Goal: Task Accomplishment & Management: Use online tool/utility

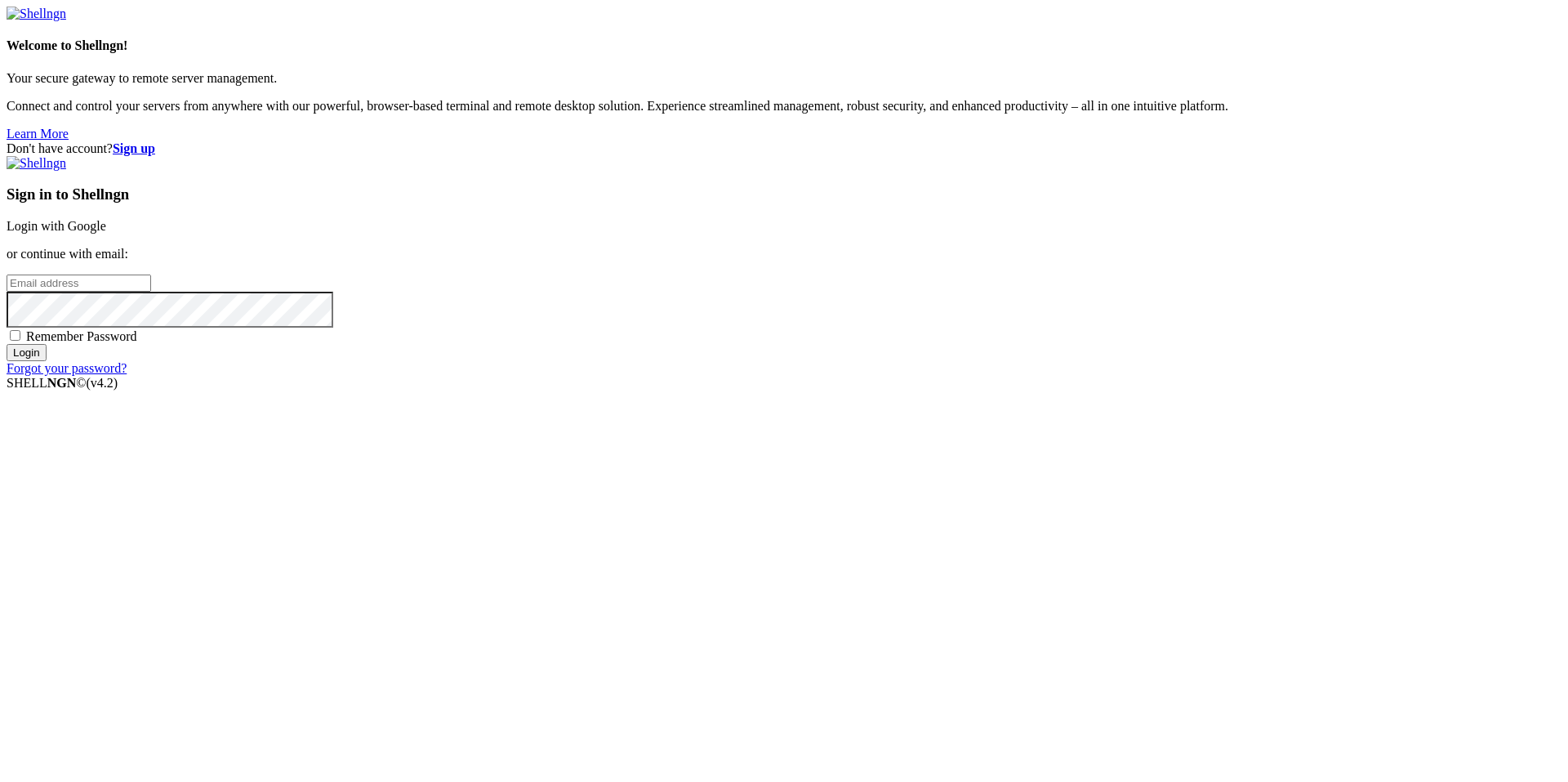
type input "[EMAIL_ADDRESS][DOMAIN_NAME]"
click at [47, 361] on input "Login" at bounding box center [26, 352] width 40 height 17
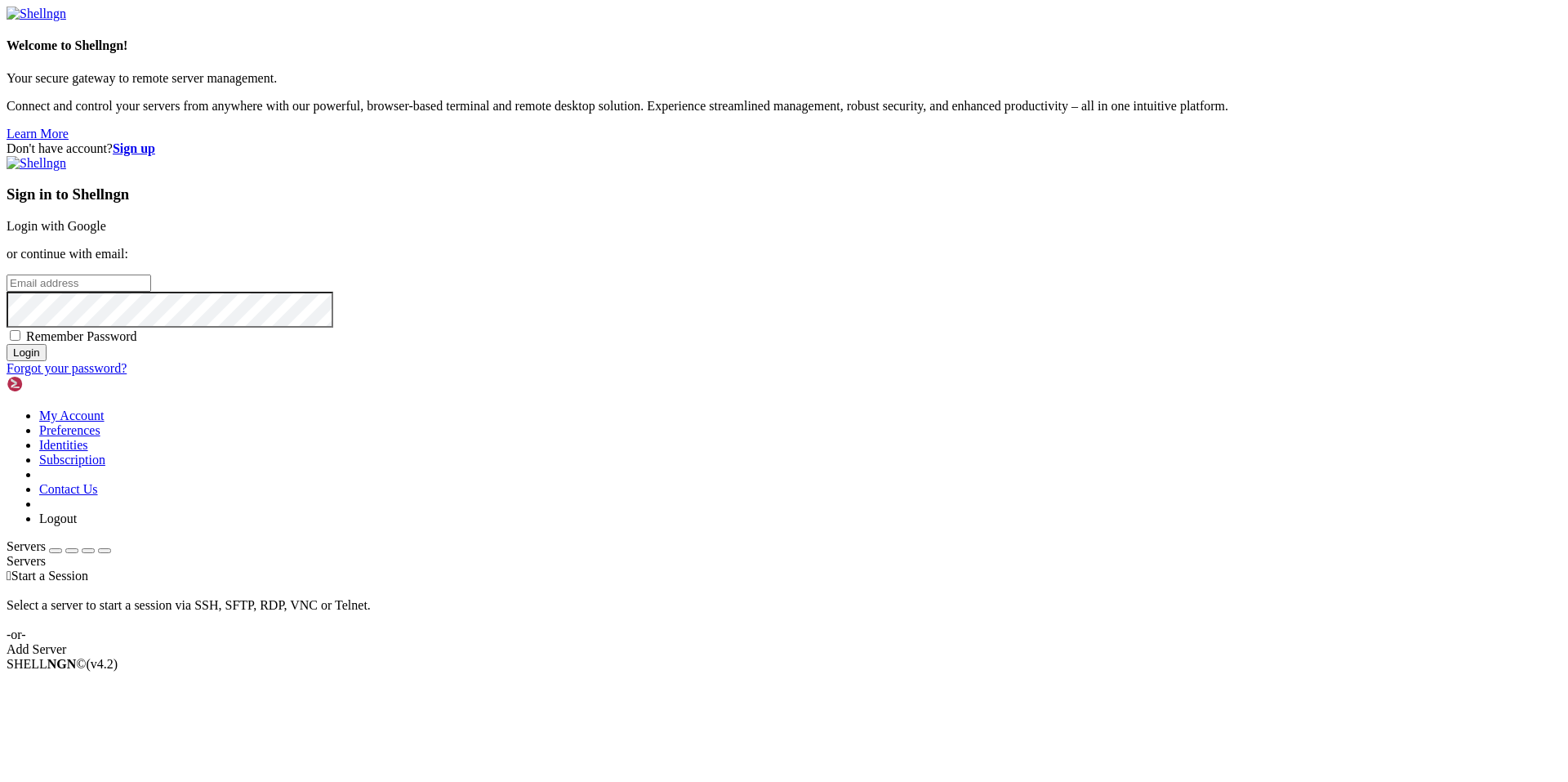
type input "[EMAIL_ADDRESS][DOMAIN_NAME]"
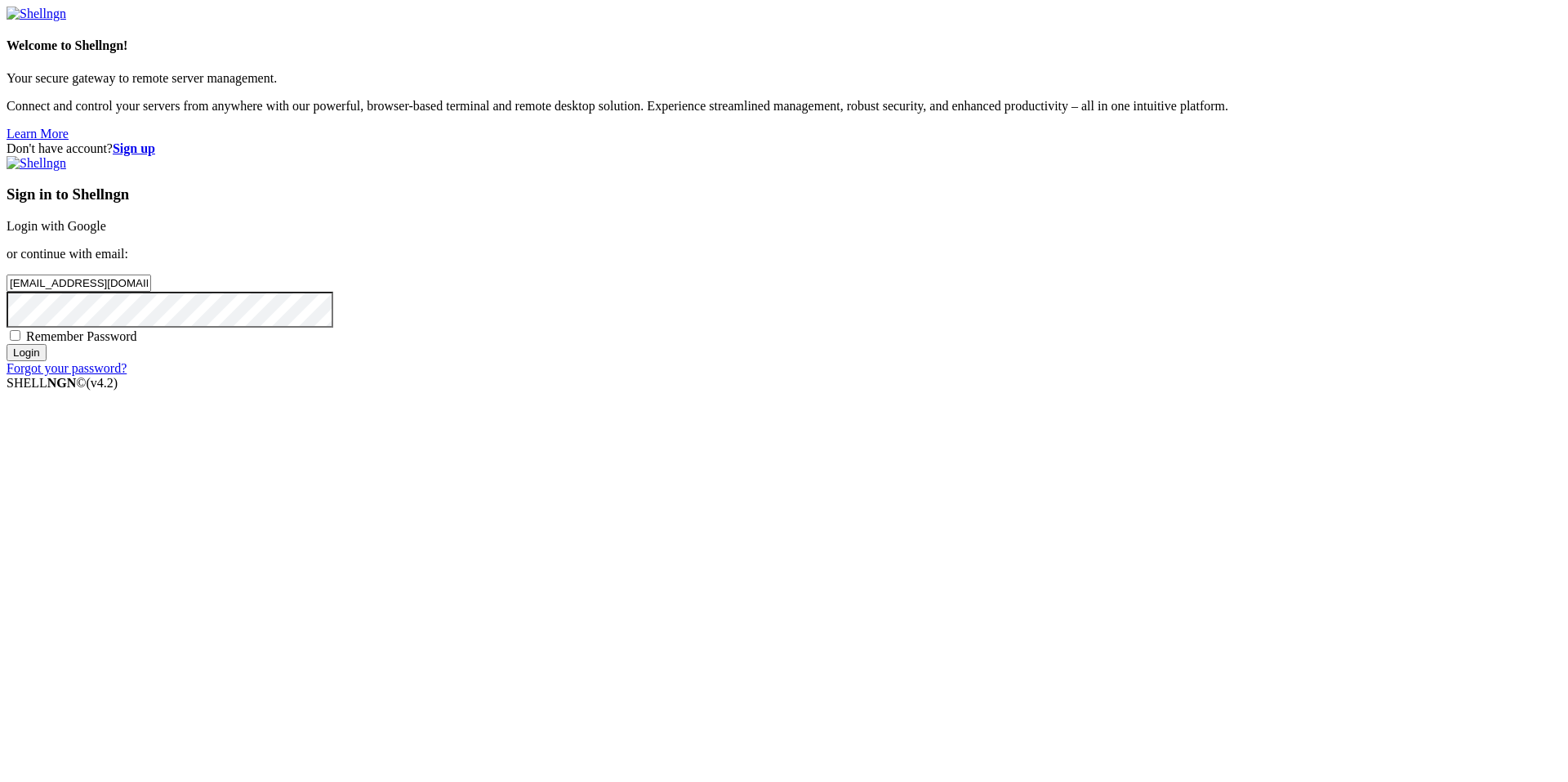
click at [106, 233] on link "Login with Google" at bounding box center [56, 225] width 99 height 14
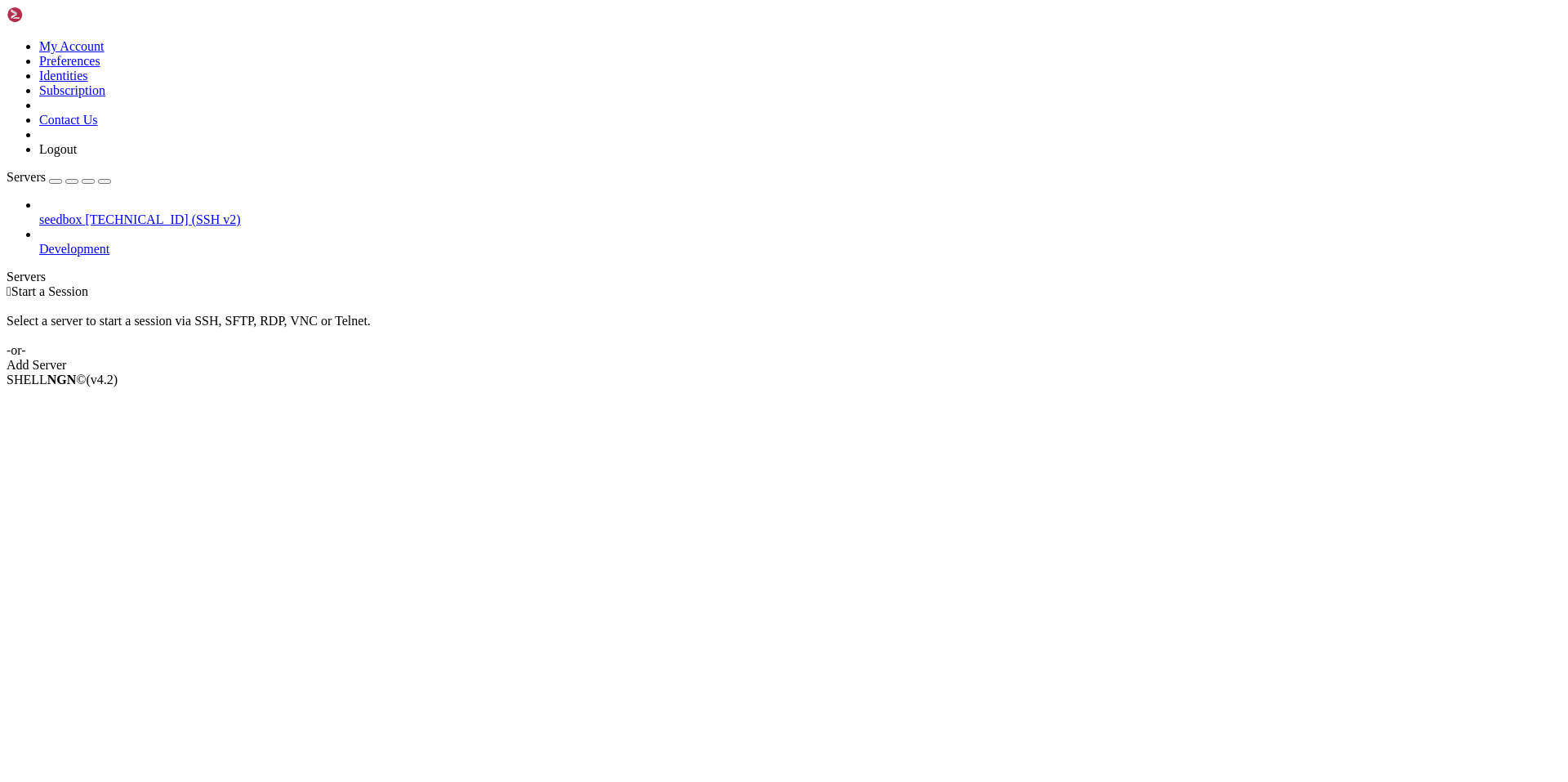
drag, startPoint x: 711, startPoint y: 398, endPoint x: 583, endPoint y: 313, distance: 153.7
click at [583, 313] on div " Start a Session Select a server to start a session via SSH, SFTP, RDP, VNC or…" at bounding box center [784, 328] width 1554 height 88
click at [104, 212] on span "[TECHNICAL_ID] (SSH v2)" at bounding box center [162, 218] width 155 height 14
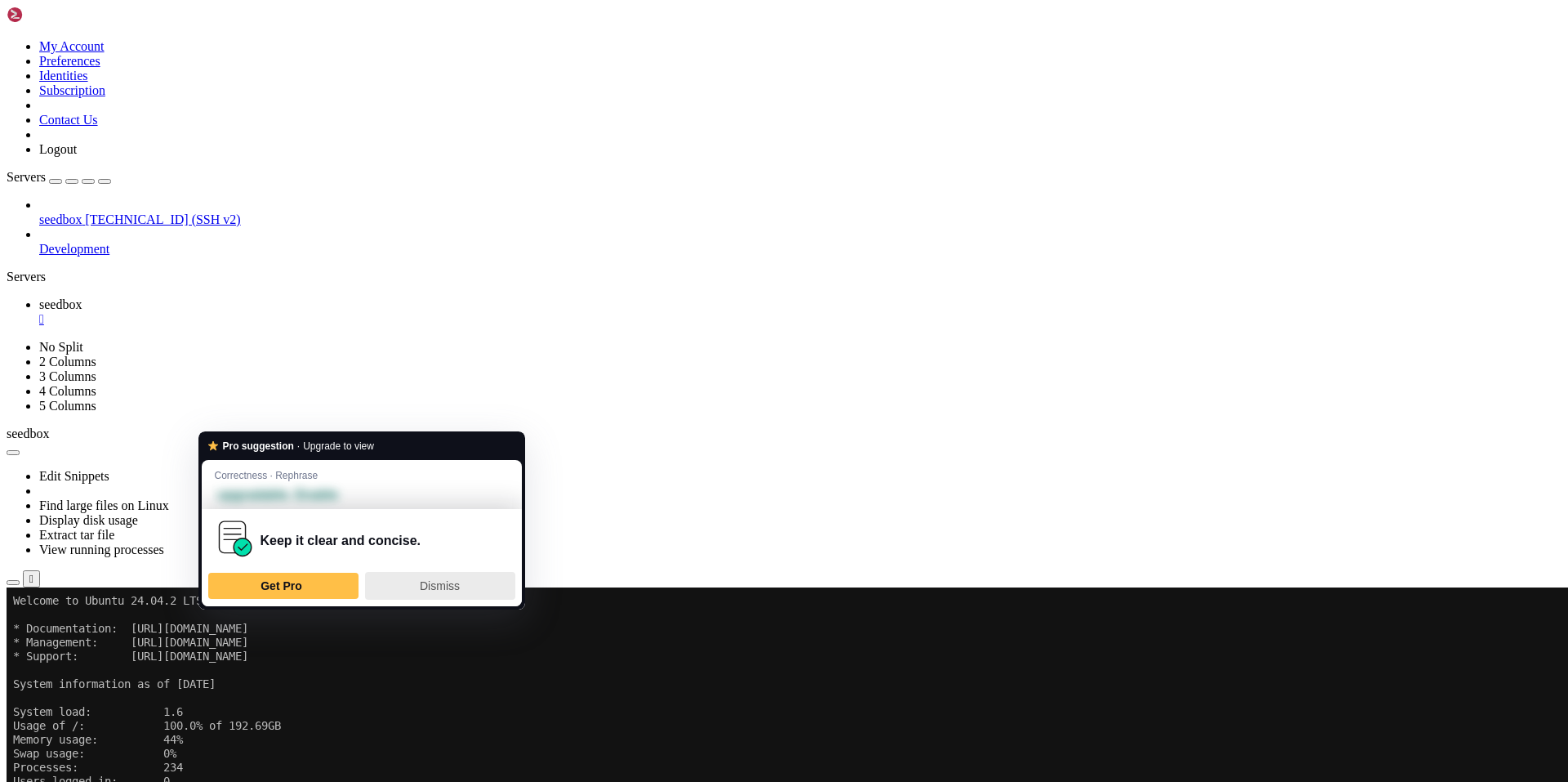
click at [445, 586] on span "Dismiss" at bounding box center [439, 585] width 40 height 13
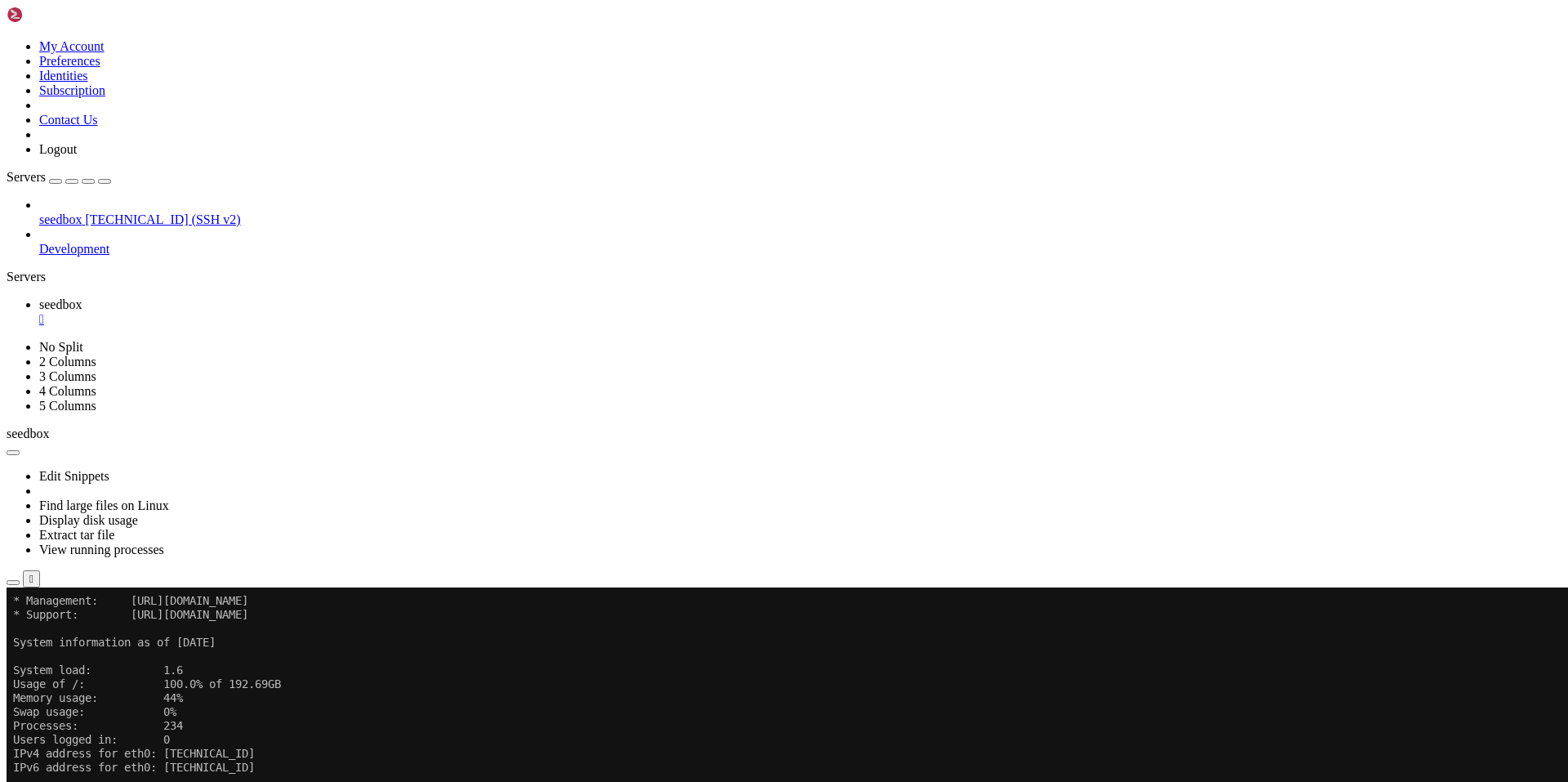
scroll to position [41, 0]
drag, startPoint x: 15, startPoint y: 1225, endPoint x: 342, endPoint y: 1227, distance: 327.0
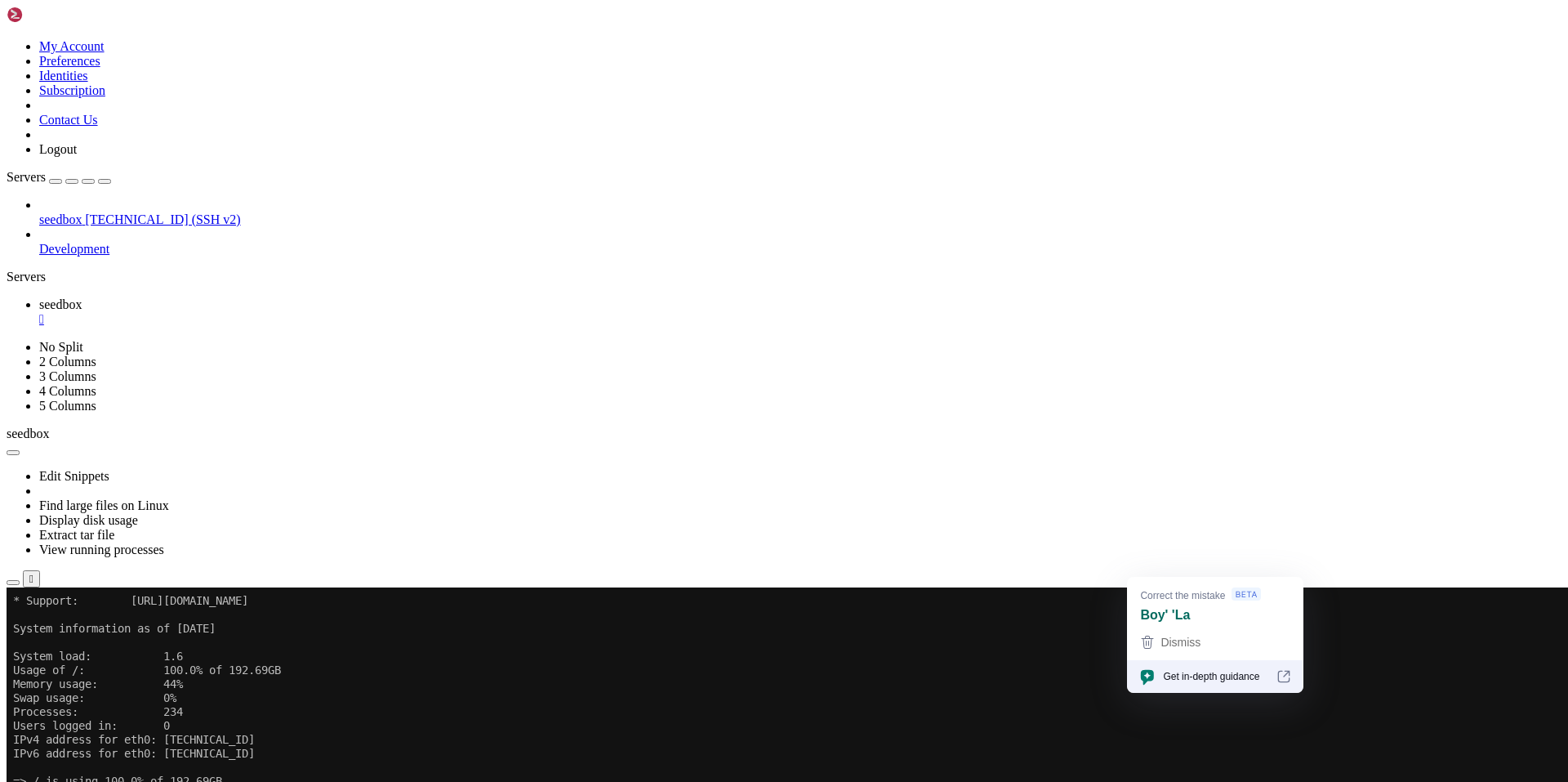
drag, startPoint x: 908, startPoint y: 1213, endPoint x: 967, endPoint y: 1212, distance: 59.0
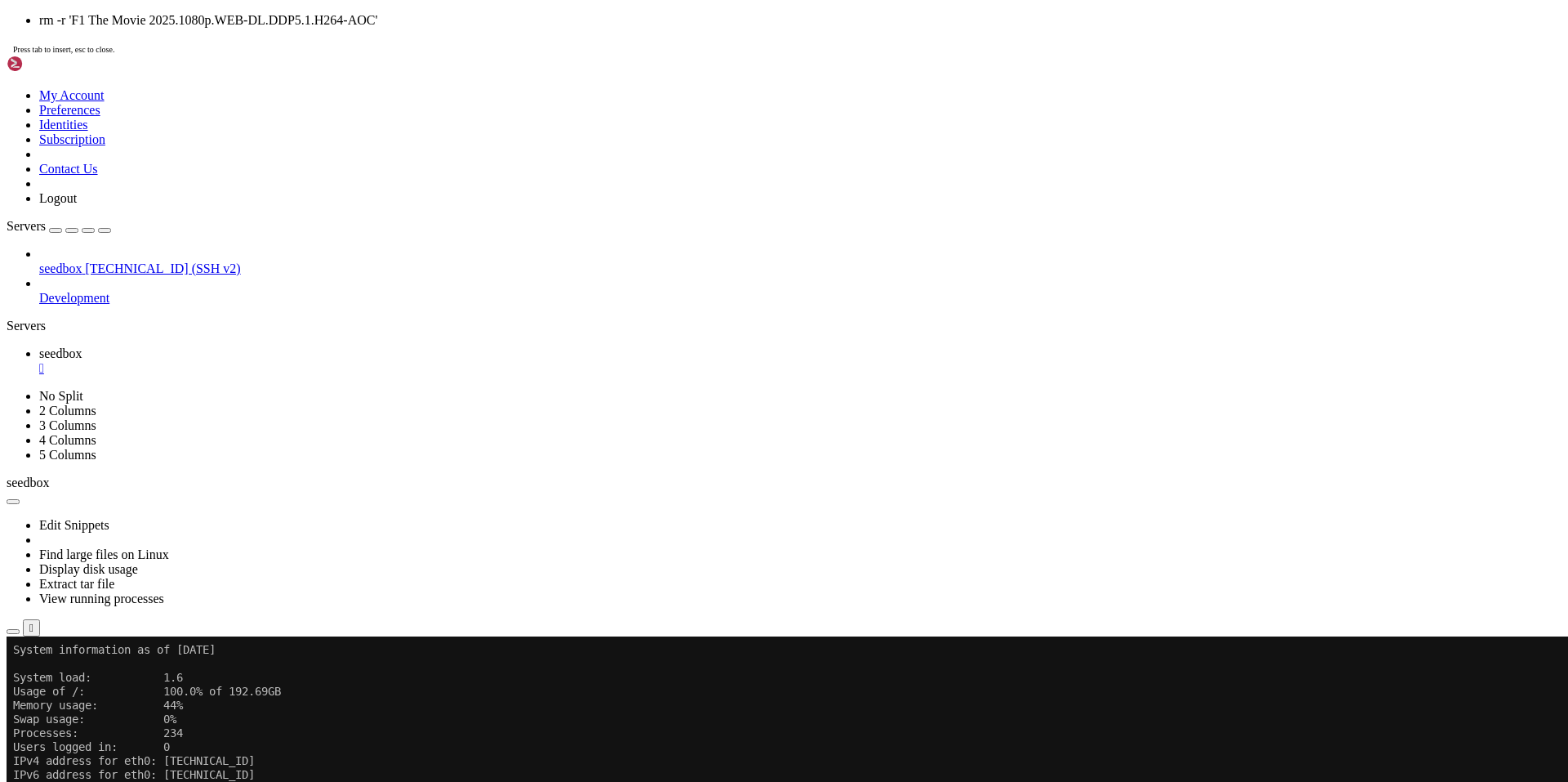
scroll to position [125, 0]
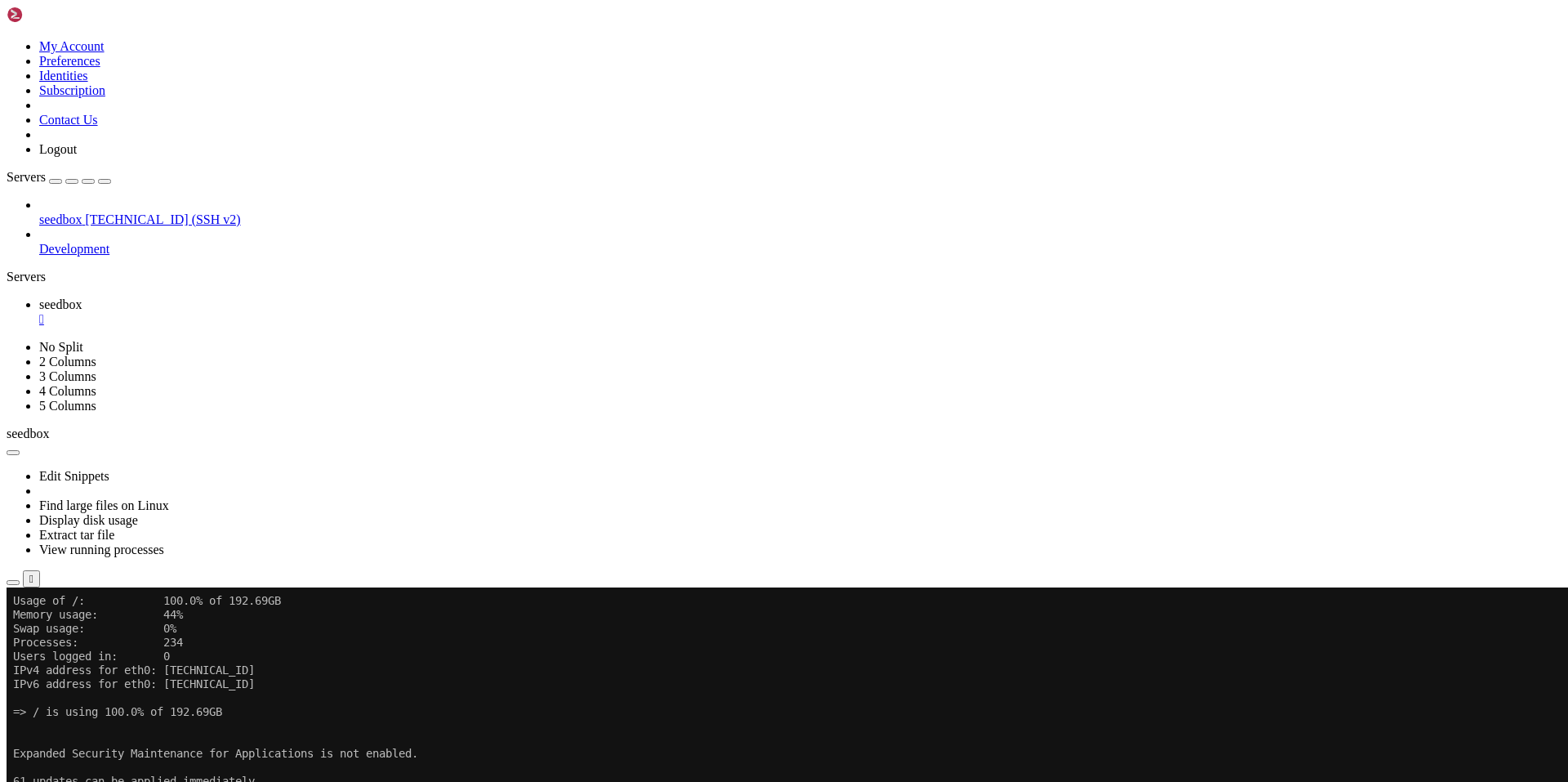
drag, startPoint x: 915, startPoint y: 1160, endPoint x: 1123, endPoint y: 1153, distance: 208.1
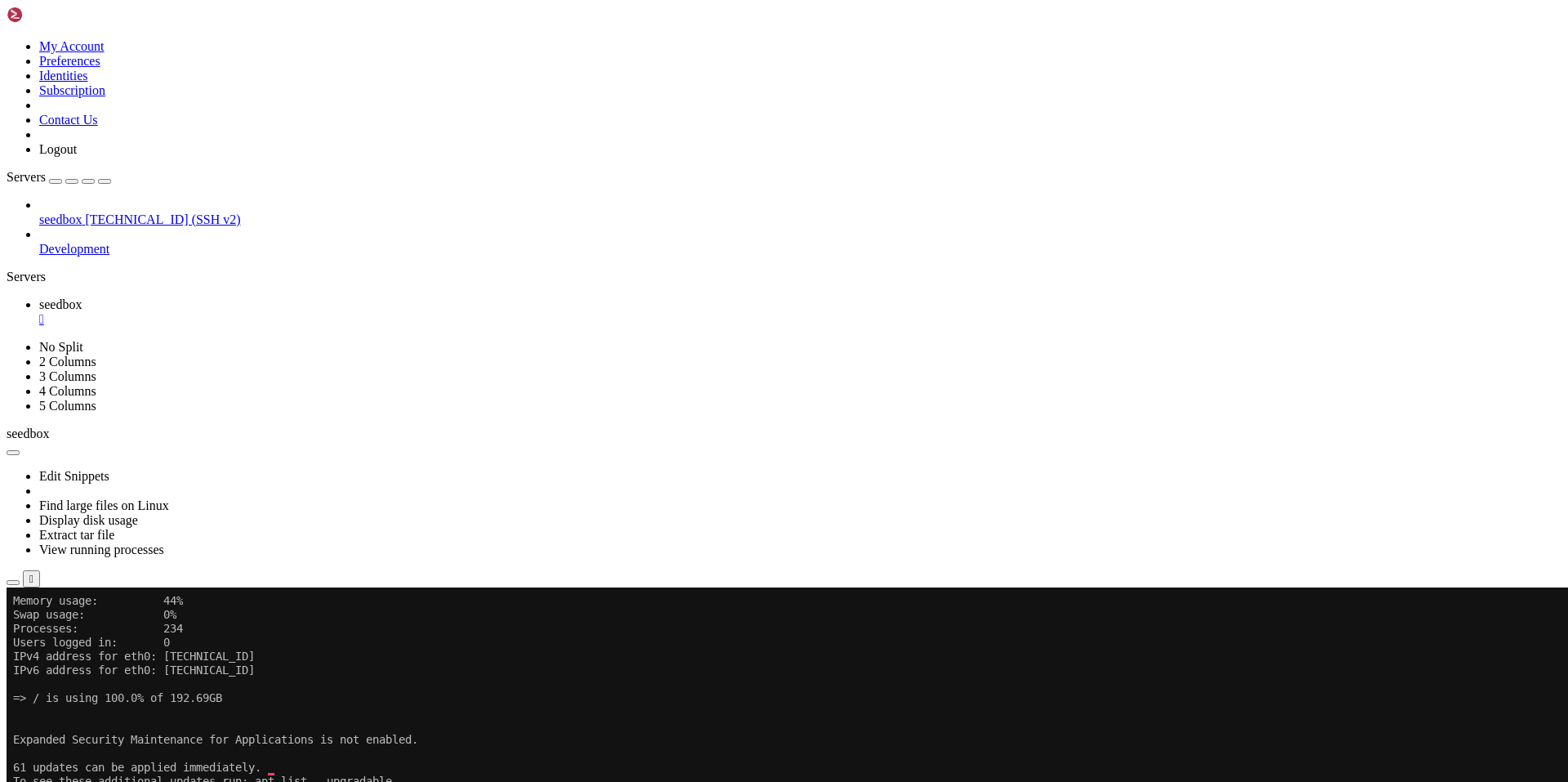
drag, startPoint x: 610, startPoint y: 1111, endPoint x: 844, endPoint y: 1113, distance: 234.0
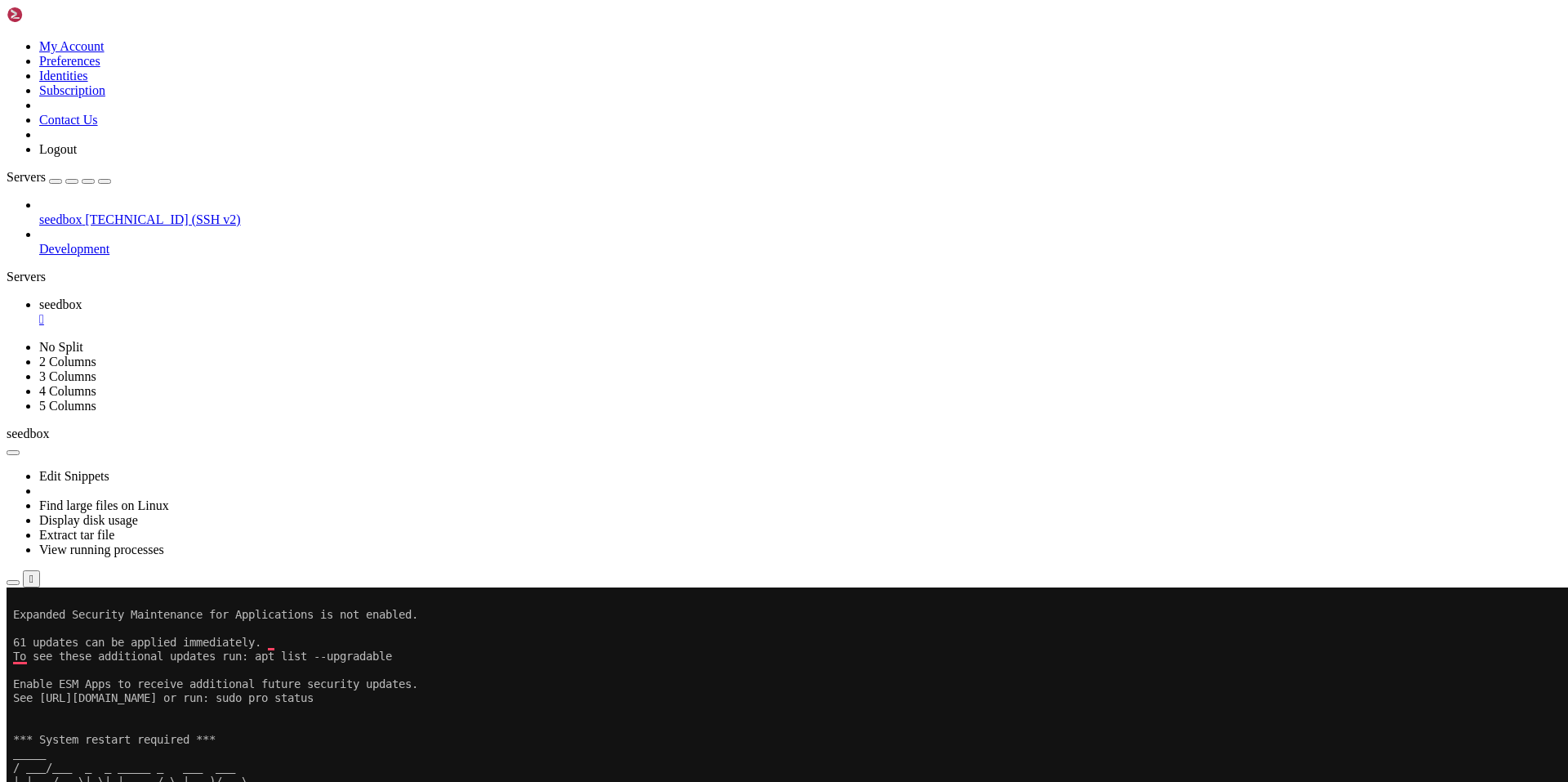
scroll to position [278, 0]
